Goal: Task Accomplishment & Management: Complete application form

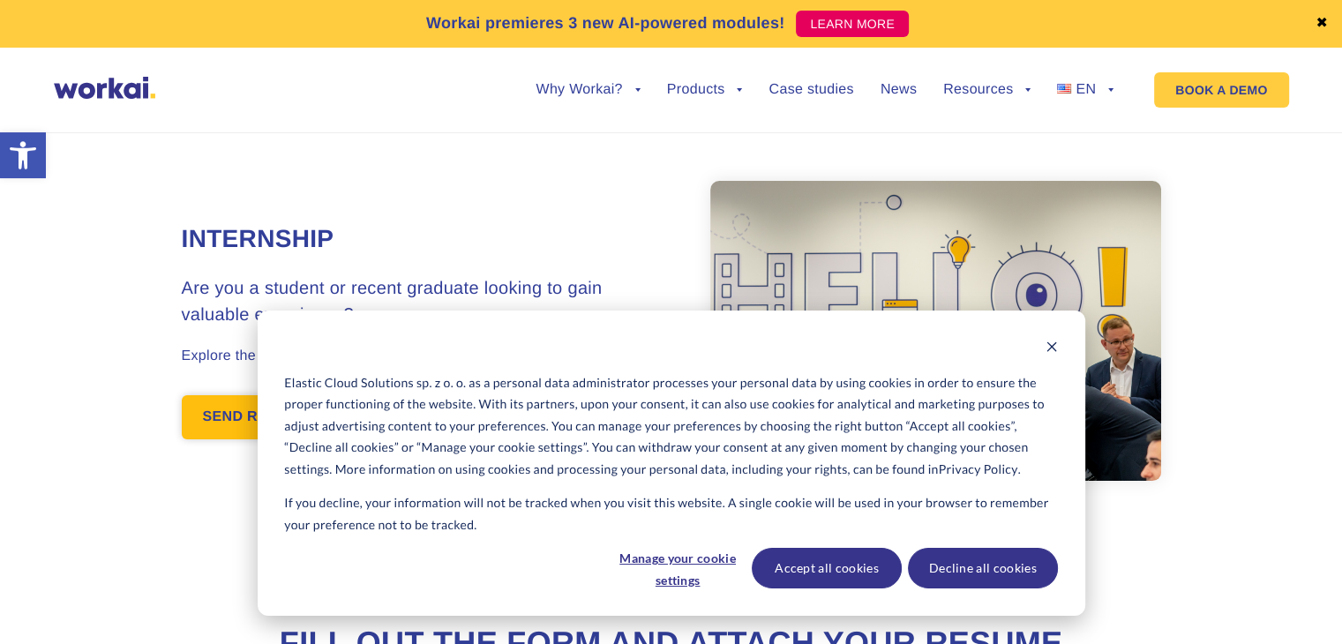
click at [295, 403] on link "SEND RESUME!" at bounding box center [259, 417] width 154 height 44
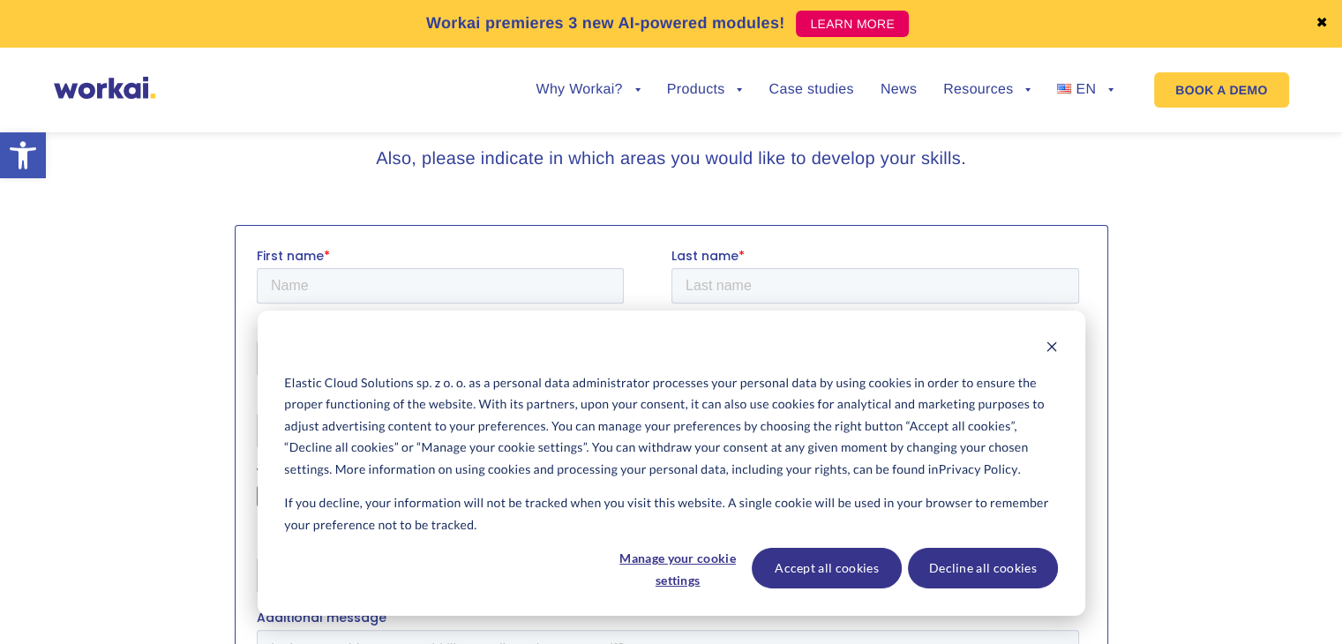
scroll to position [534, 0]
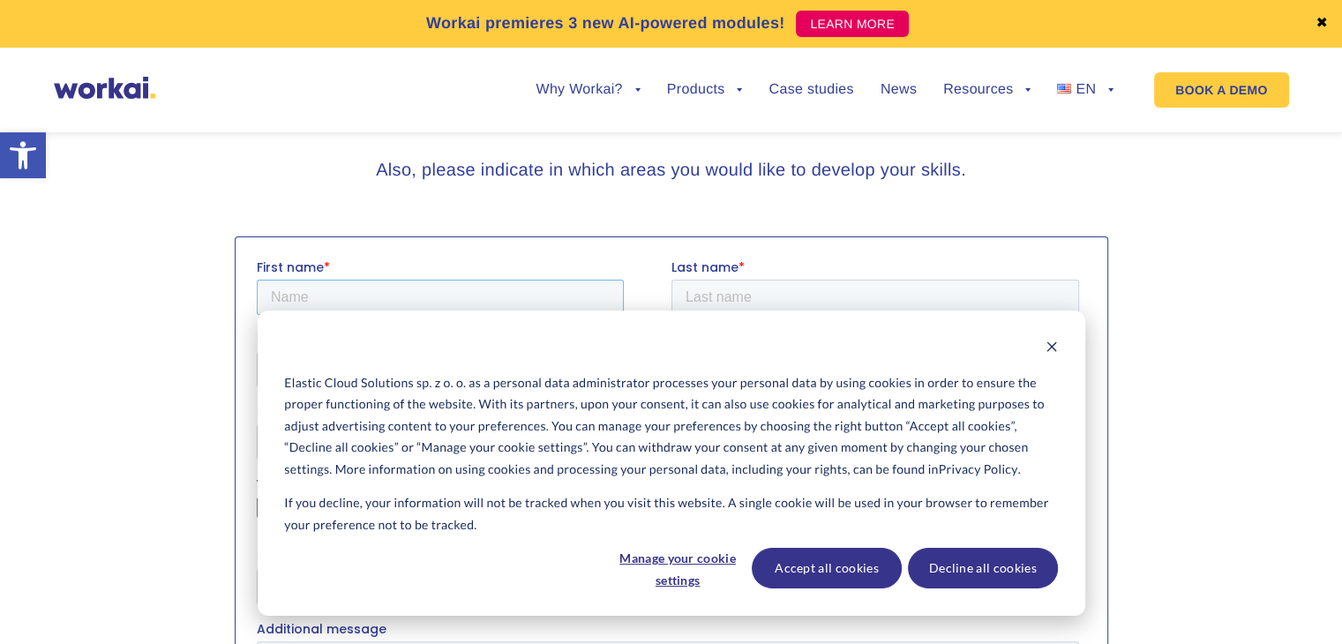
drag, startPoint x: 358, startPoint y: 299, endPoint x: 360, endPoint y: 311, distance: 12.5
click at [358, 299] on input "First name *" at bounding box center [439, 296] width 367 height 35
type input "[DEMOGRAPHIC_DATA]"
click at [731, 290] on input "Last name *" at bounding box center [875, 296] width 408 height 35
type input "Gadirli"
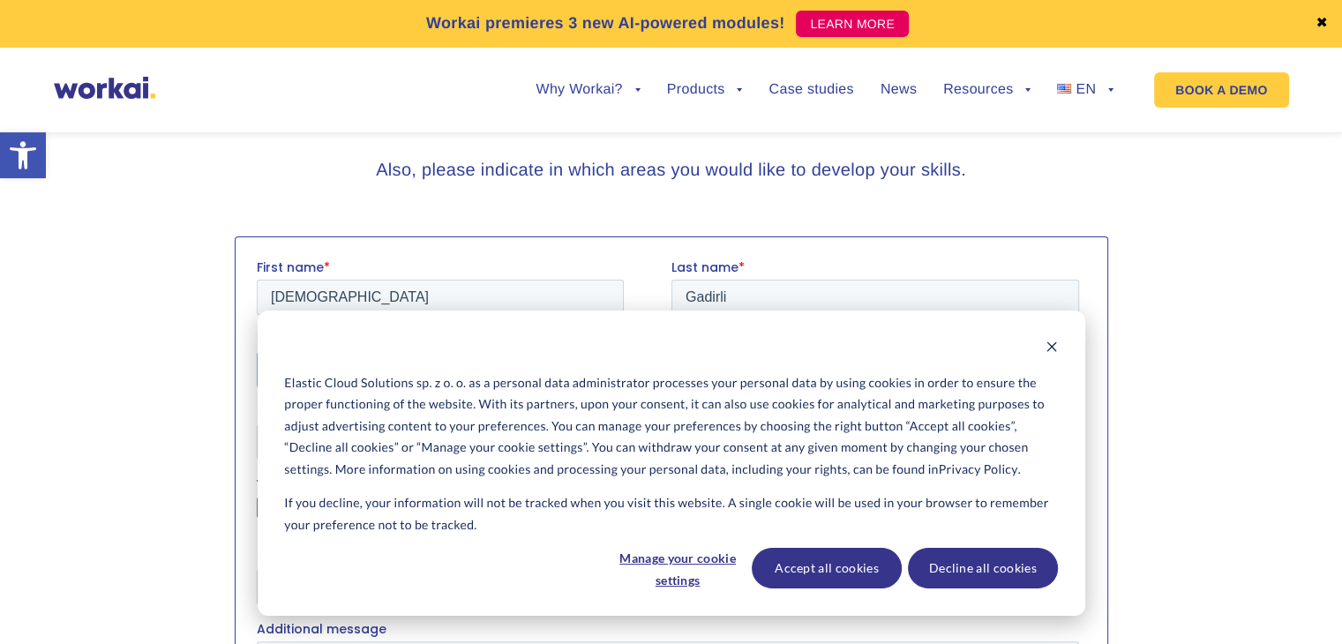
click at [435, 373] on input "Email *" at bounding box center [439, 368] width 367 height 35
type input "[EMAIL_ADDRESS][DOMAIN_NAME]"
click at [746, 360] on input "Mobile phone number *" at bounding box center [875, 368] width 408 height 35
type input "[PHONE_NUMBER]"
click at [388, 450] on select "Please Select Student Graduate" at bounding box center [667, 441] width 822 height 35
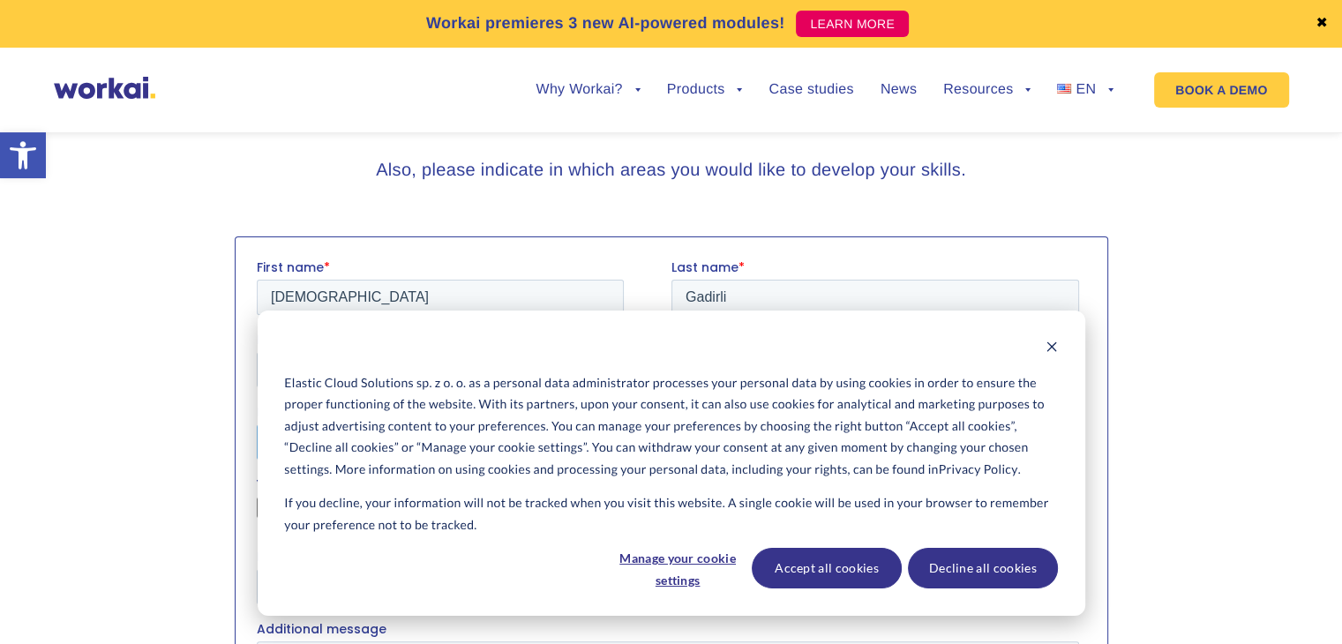
select select "Graduate"
click at [256, 424] on select "Please Select Student Graduate" at bounding box center [667, 441] width 822 height 35
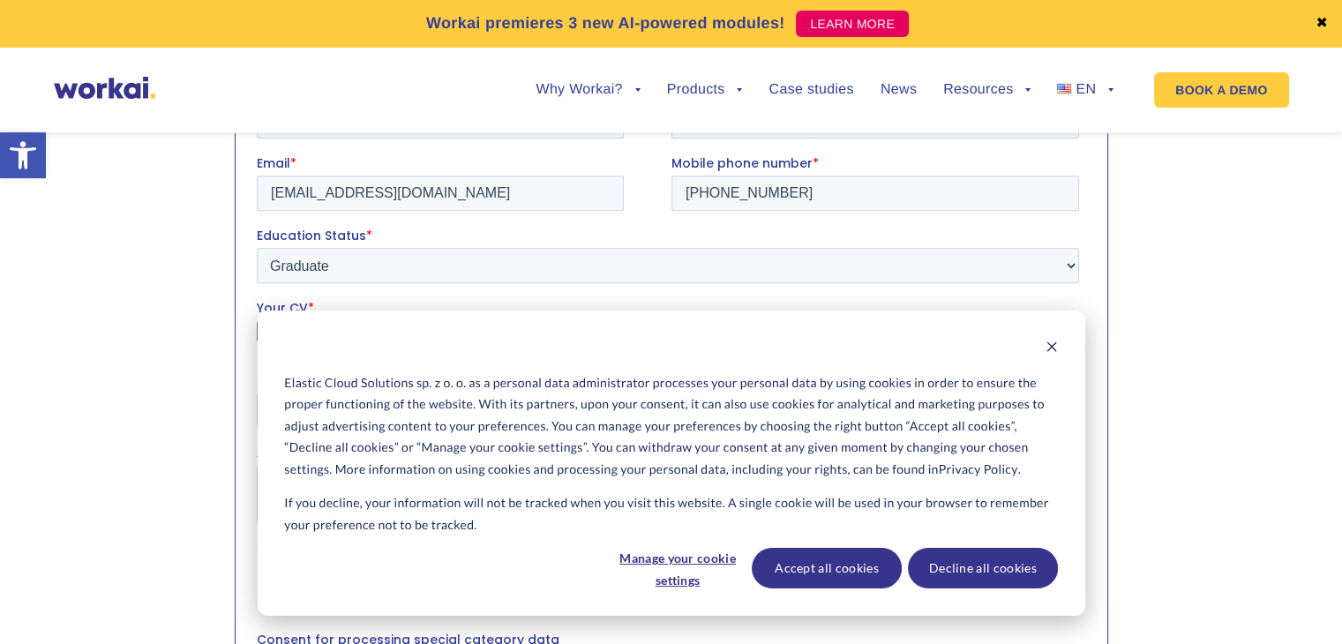
click at [314, 325] on input "Your CV *" at bounding box center [667, 336] width 822 height 35
type input "C:\fakepath\[DEMOGRAPHIC_DATA] Gadirli CV (Cyber Security).pdf"
click at [527, 410] on input "Fields of interest" at bounding box center [667, 409] width 822 height 35
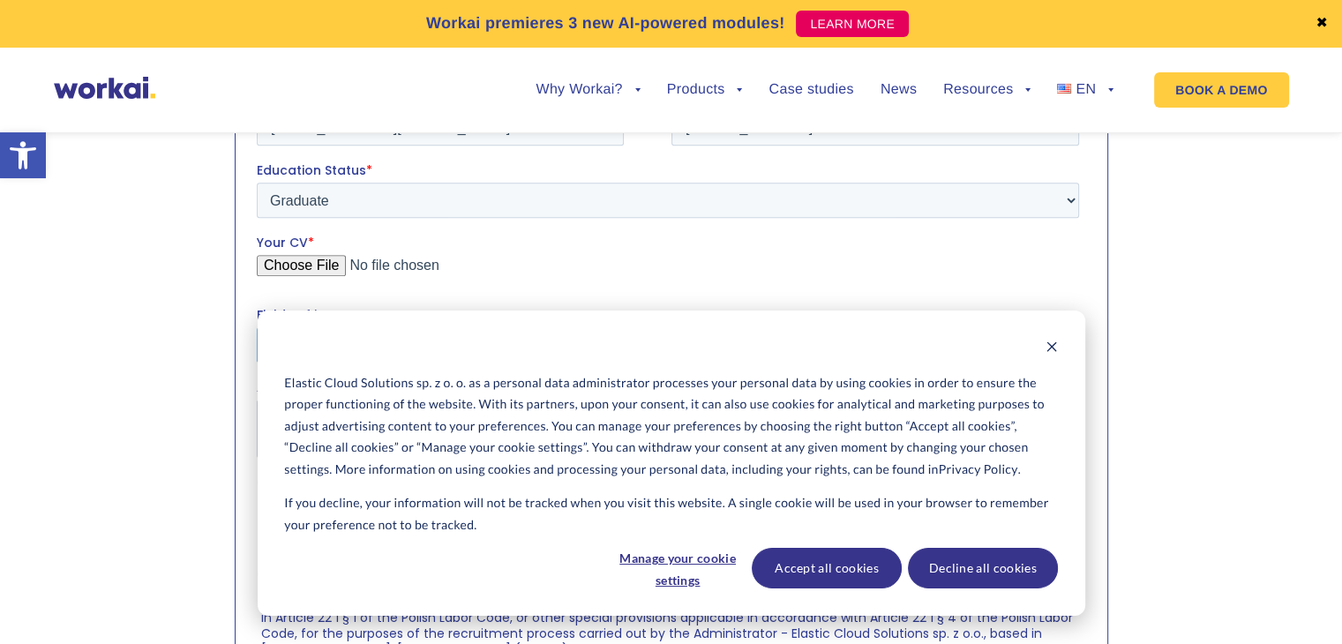
scroll to position [887, 0]
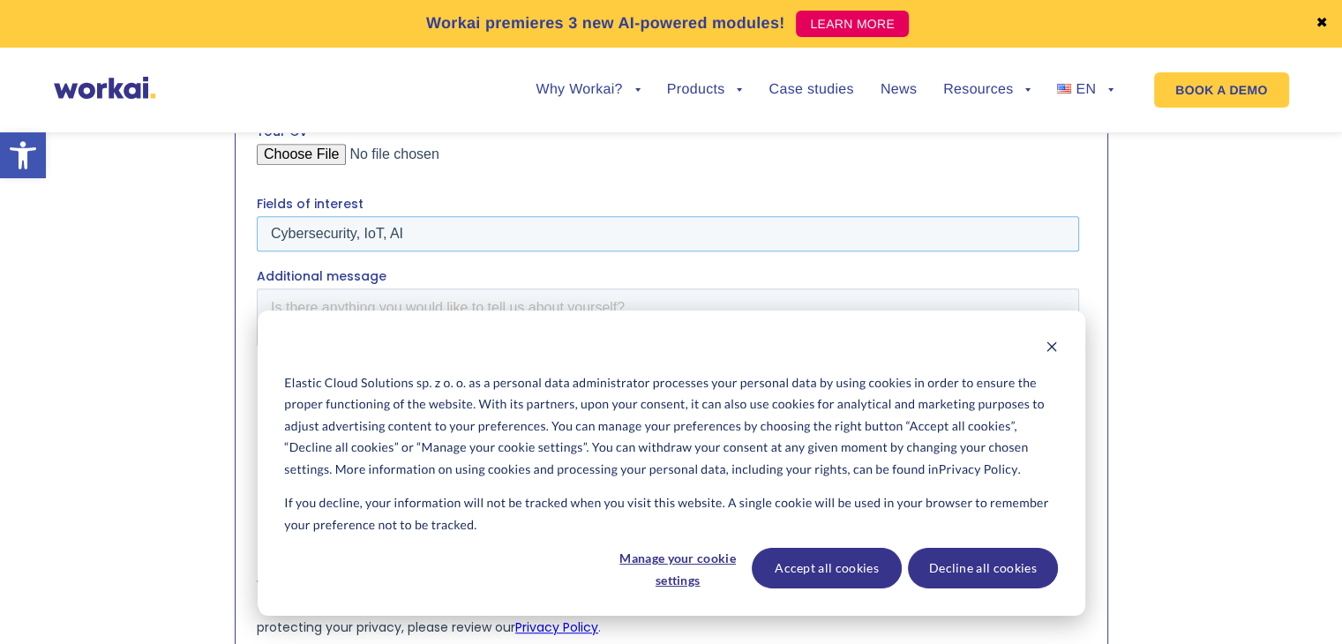
type input "Cybersecurity, IoT, AI"
click at [269, 401] on input "I hereby consent to the processing of the personal data I have provided during …" at bounding box center [265, 397] width 11 height 11
checkbox input "true"
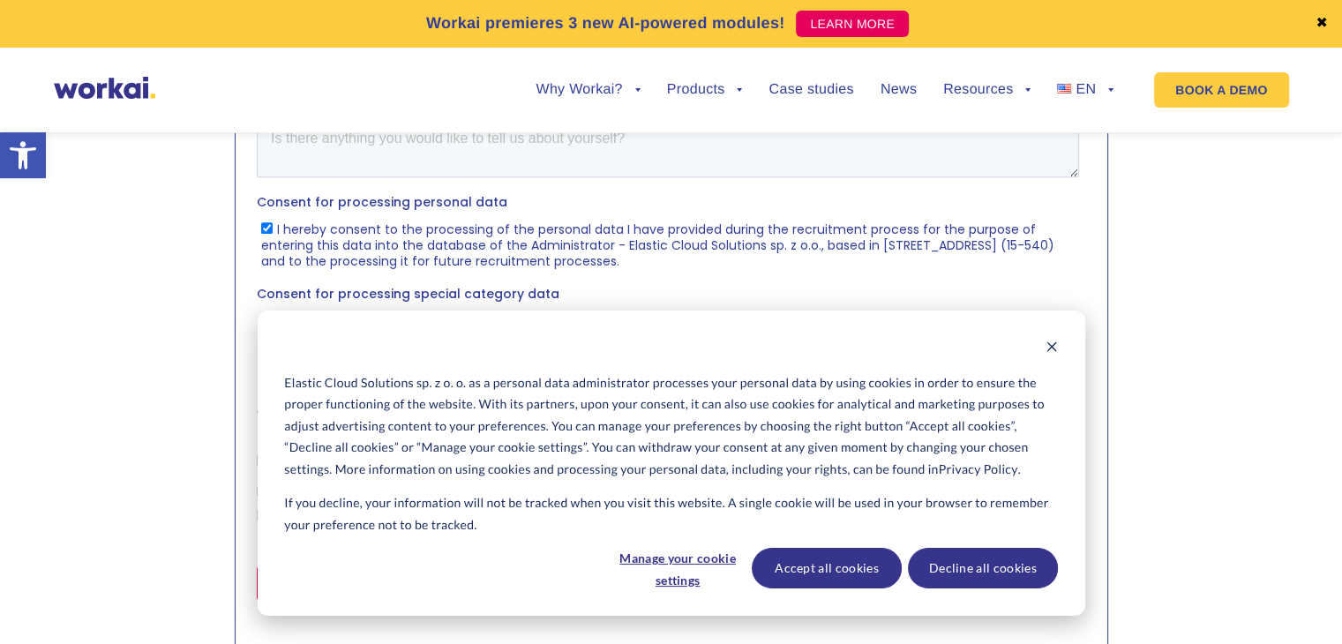
scroll to position [1063, 0]
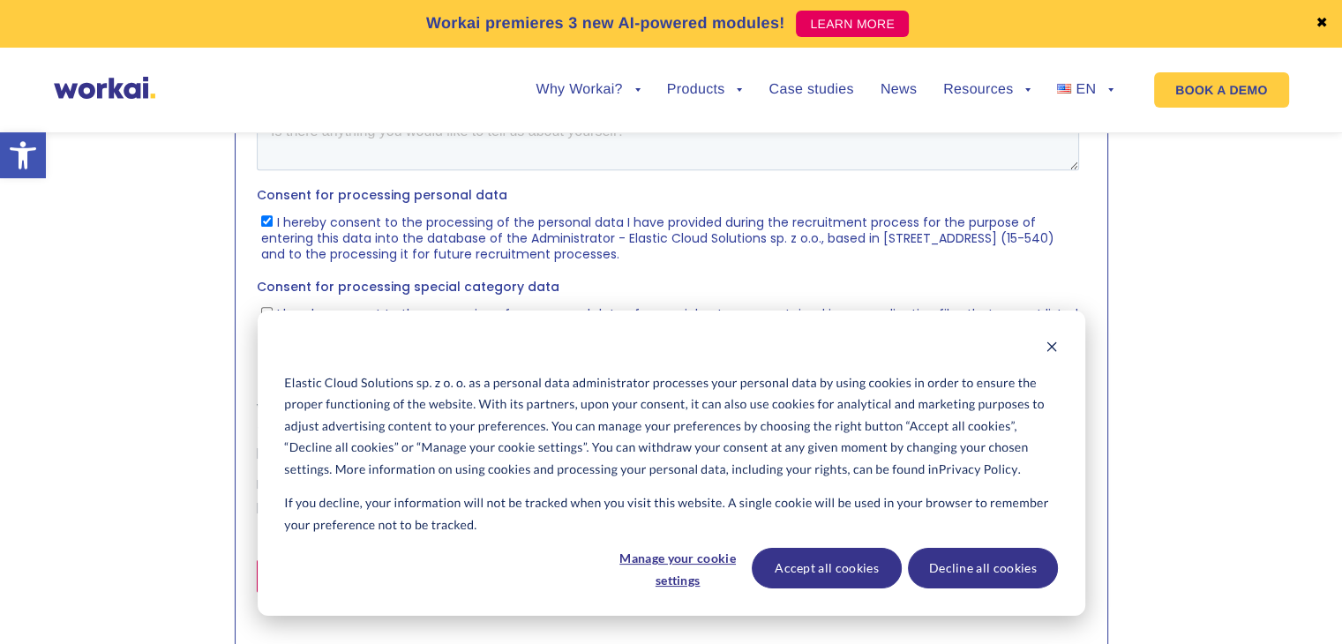
click at [266, 307] on input "I hereby consent to the processing of my personal data of a special category co…" at bounding box center [265, 312] width 11 height 11
checkbox input "true"
click at [314, 566] on input "SEND RESUME!" at bounding box center [319, 576] width 126 height 34
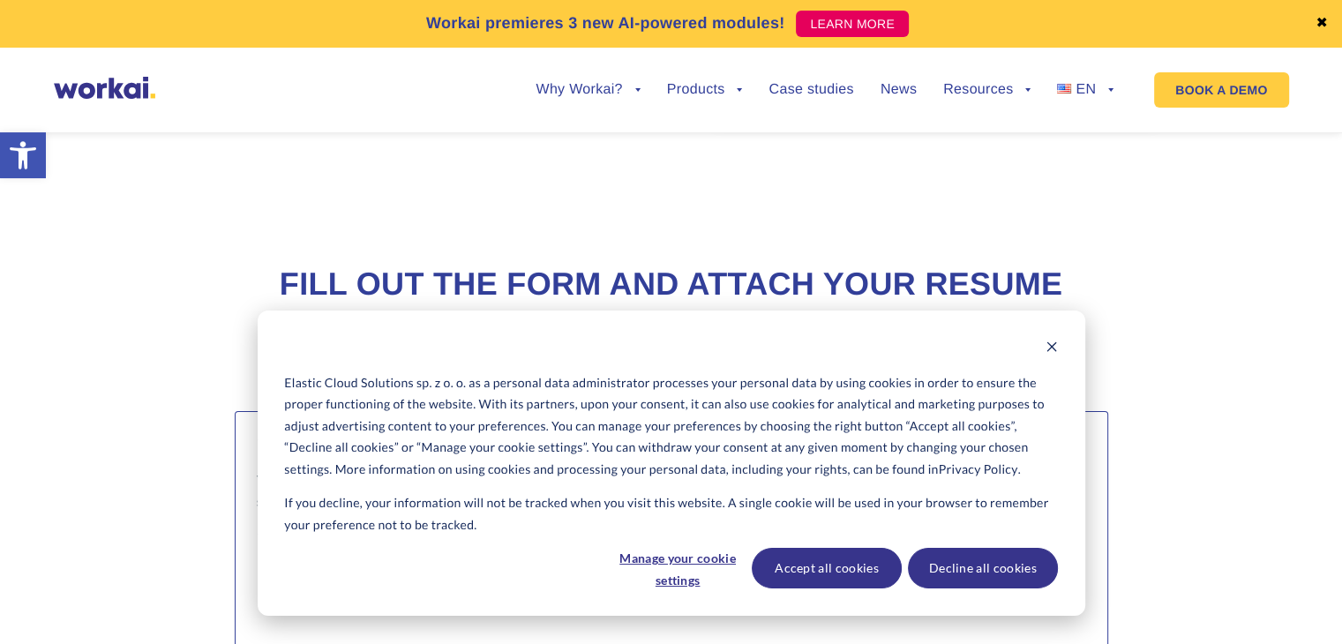
scroll to position [357, 0]
